Goal: Navigation & Orientation: Find specific page/section

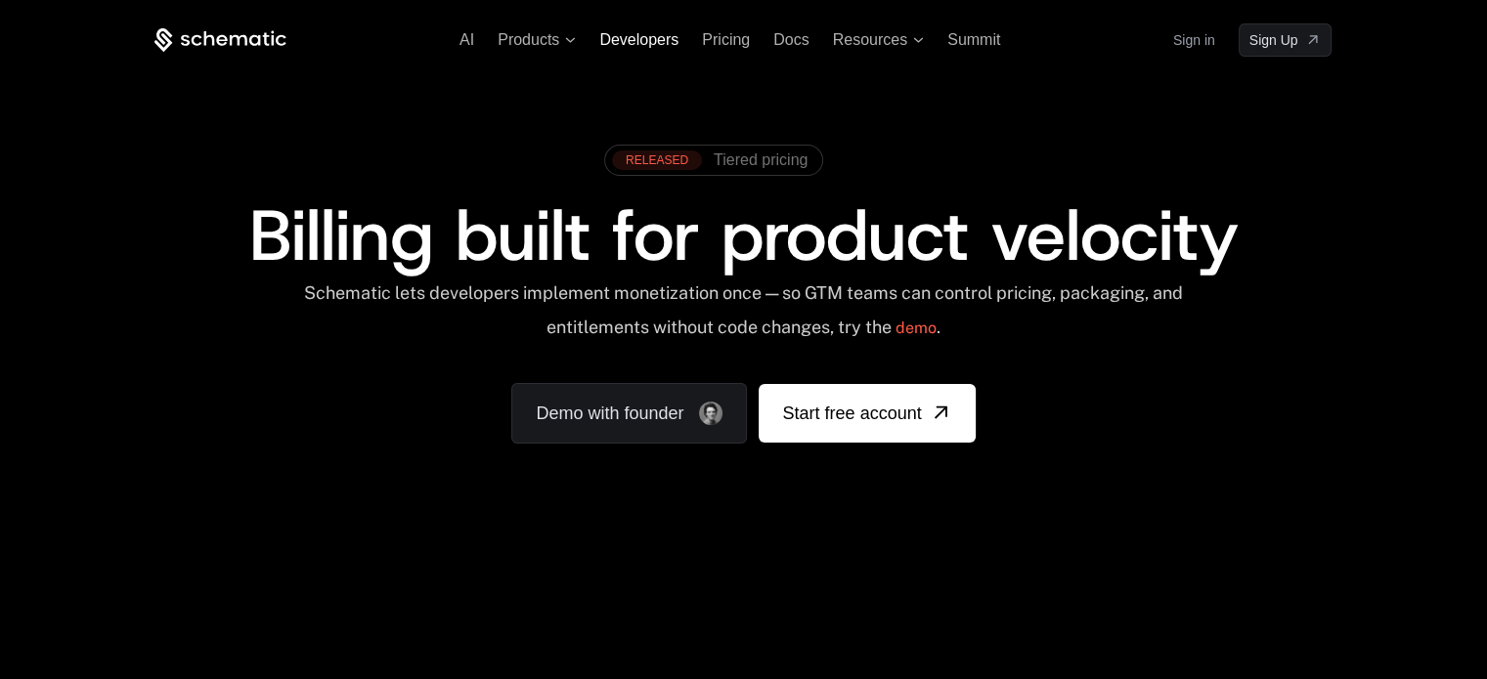
click at [646, 41] on span "Developers" at bounding box center [638, 39] width 79 height 17
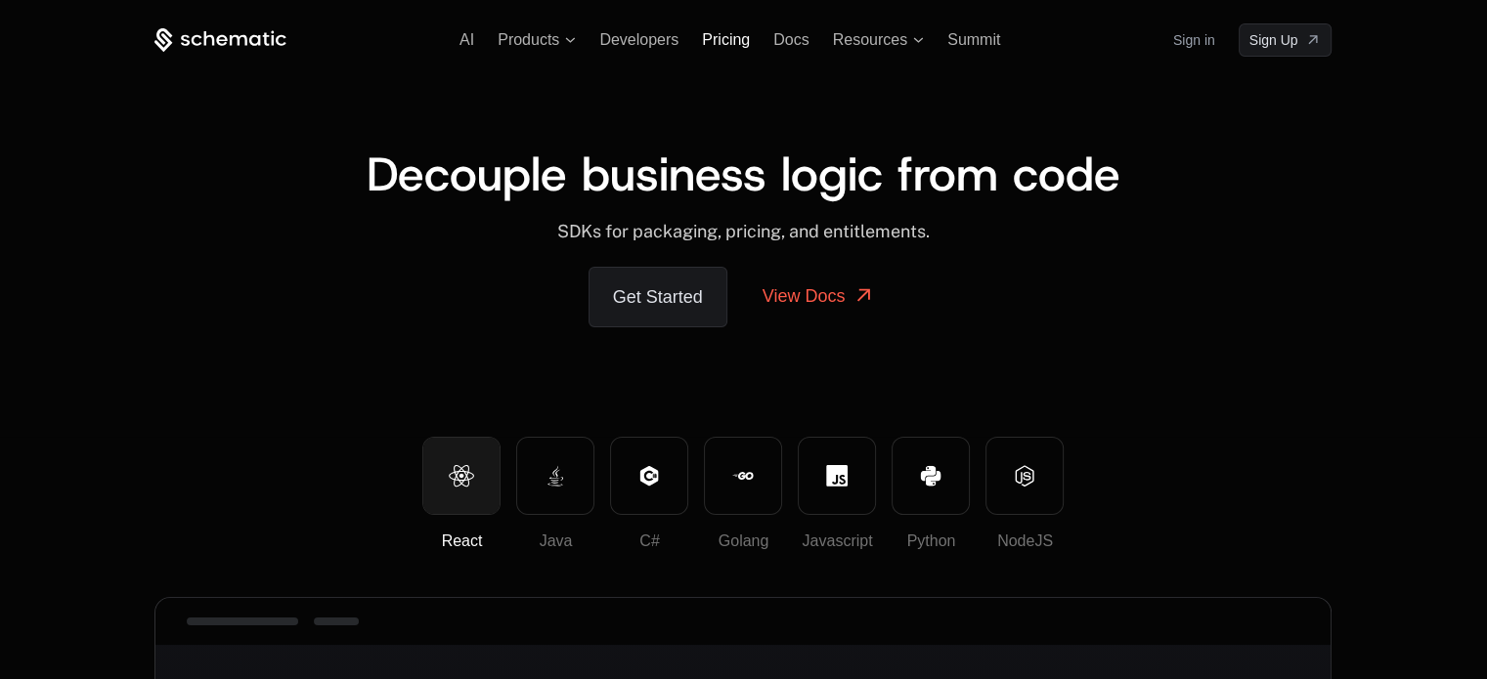
click at [729, 41] on span "Pricing" at bounding box center [726, 39] width 48 height 17
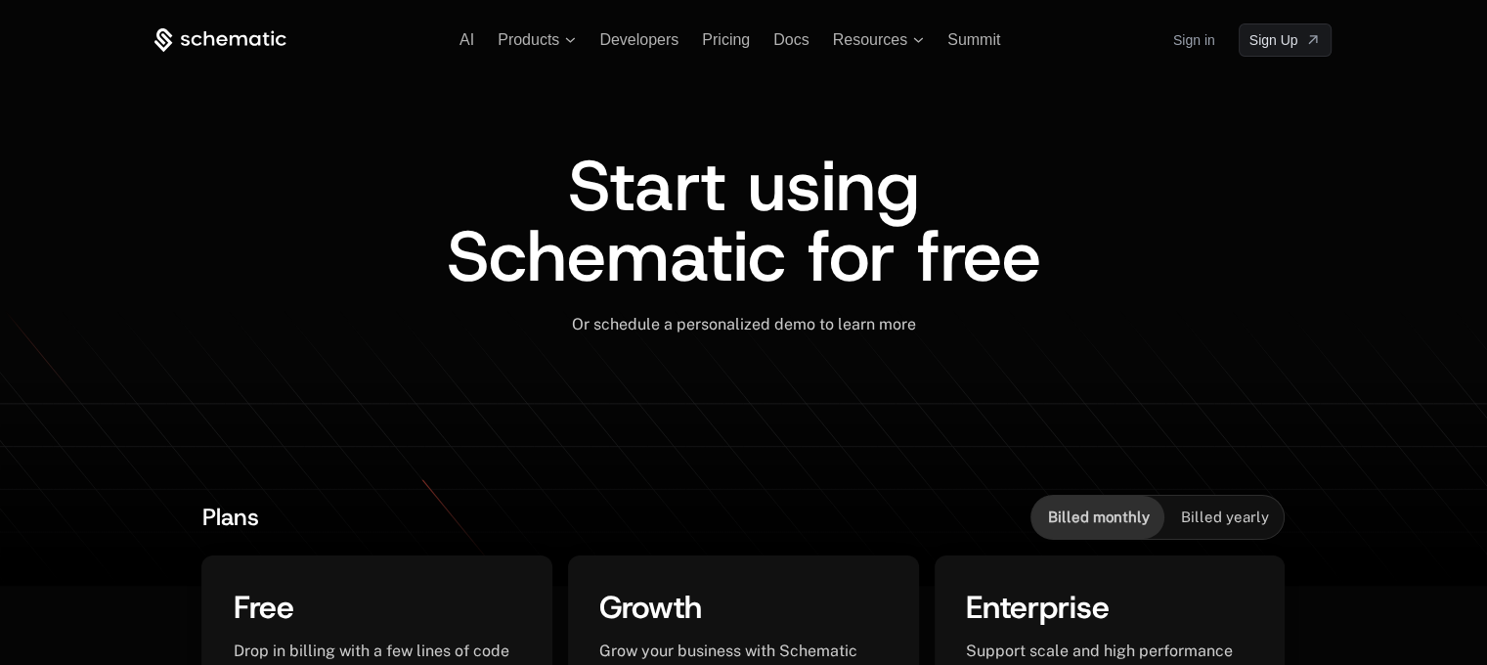
click at [219, 42] on icon at bounding box center [222, 39] width 11 height 11
